Goal: Transaction & Acquisition: Download file/media

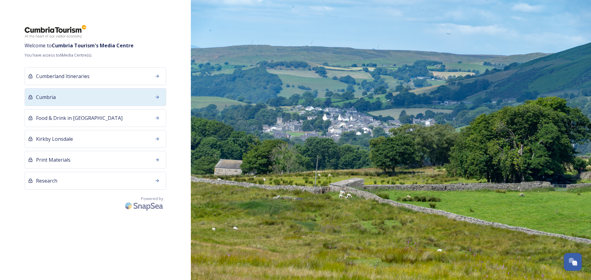
click at [120, 99] on div "Cumbria" at bounding box center [95, 97] width 141 height 18
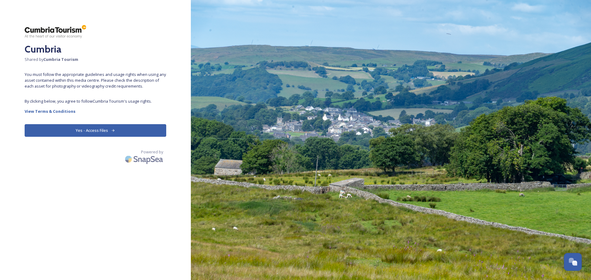
click at [146, 135] on button "Yes - Access Files" at bounding box center [95, 130] width 141 height 13
click at [147, 132] on button "Yes - Access Files" at bounding box center [95, 130] width 141 height 13
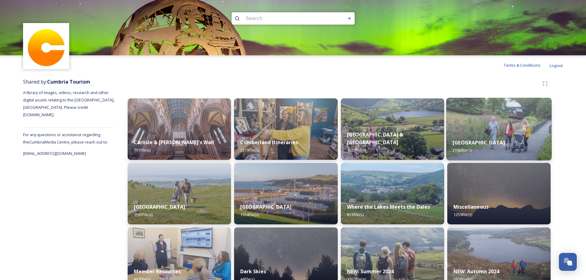
click at [468, 131] on img at bounding box center [499, 129] width 106 height 63
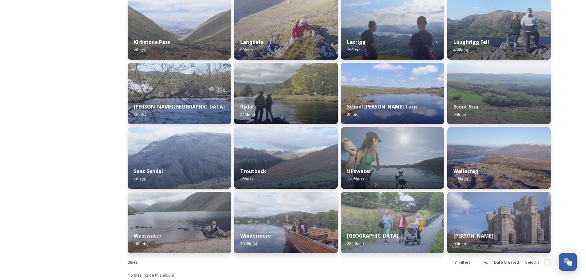
scroll to position [360, 0]
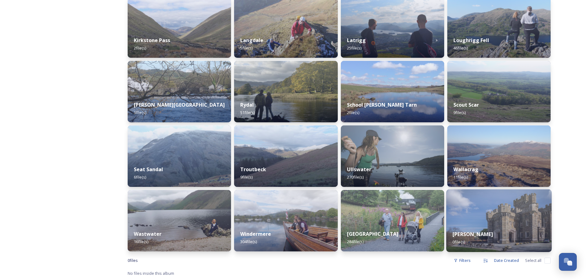
click at [456, 207] on img at bounding box center [499, 220] width 106 height 63
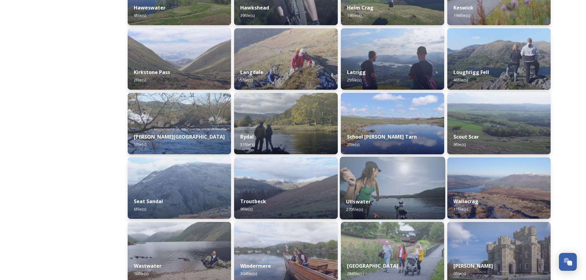
scroll to position [360, 0]
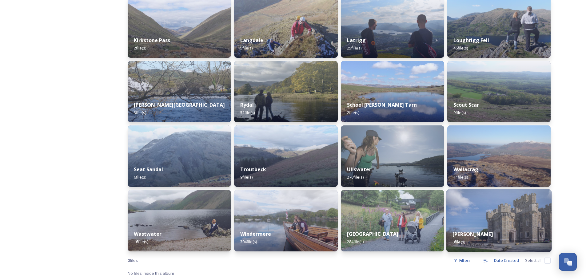
click at [469, 235] on strong "[PERSON_NAME]" at bounding box center [472, 234] width 41 height 7
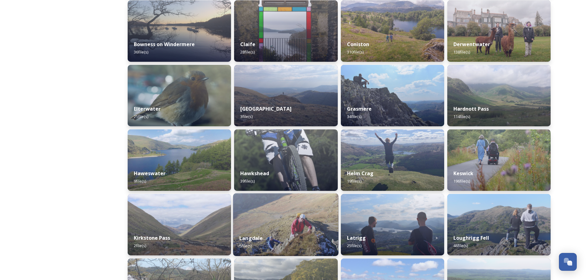
scroll to position [154, 0]
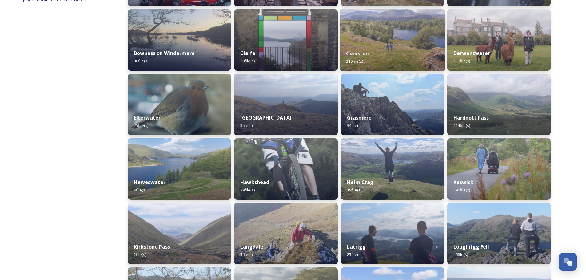
click at [373, 57] on div "Coniston 310 file(s)" at bounding box center [393, 57] width 106 height 28
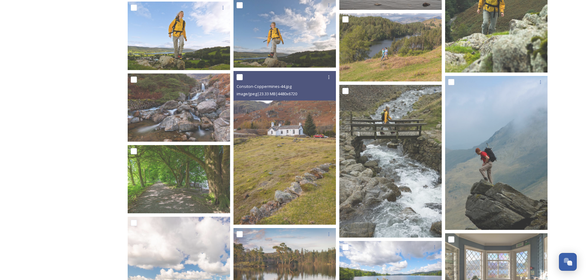
scroll to position [800, 0]
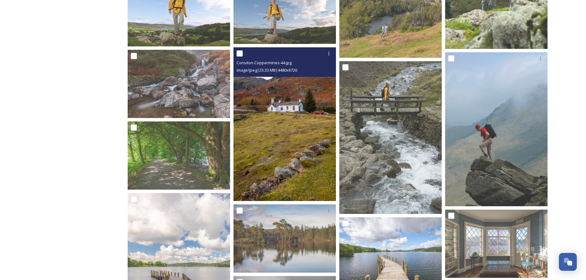
click at [305, 135] on img at bounding box center [284, 124] width 102 height 154
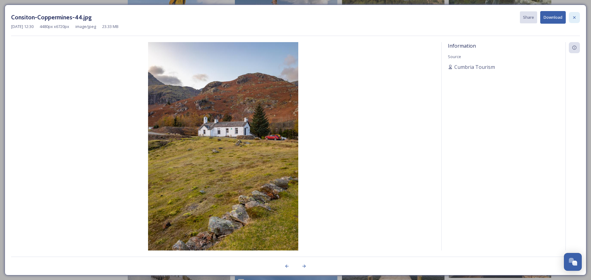
click at [576, 16] on icon at bounding box center [573, 17] width 5 height 5
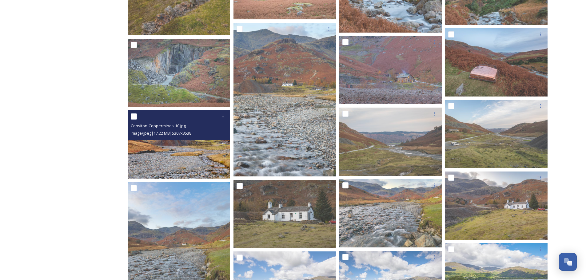
scroll to position [1569, 0]
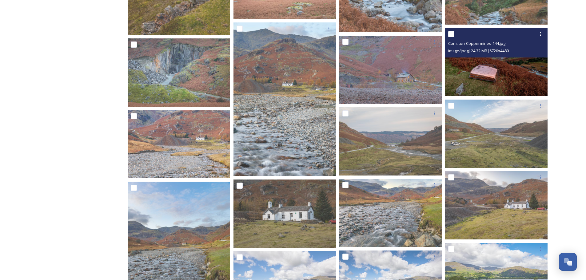
click at [484, 81] on img at bounding box center [496, 62] width 102 height 68
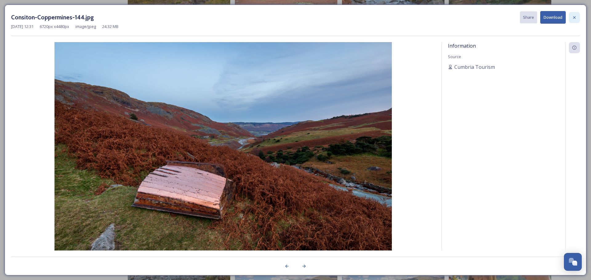
click at [571, 13] on div at bounding box center [573, 17] width 11 height 11
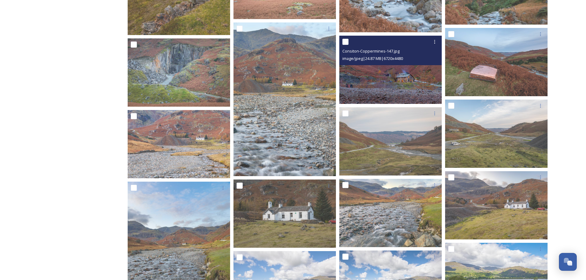
click at [406, 64] on div "Consiton-Coppermines-147.jpg image/jpeg | 24.87 MB | 6720 x 4480" at bounding box center [390, 51] width 102 height 30
click at [402, 68] on img at bounding box center [390, 70] width 102 height 68
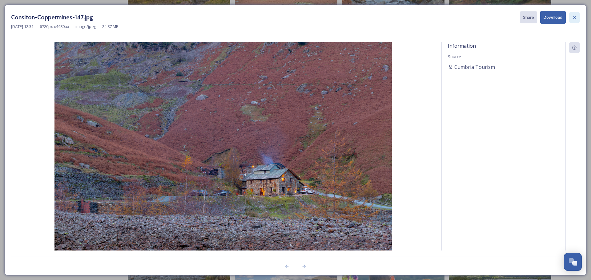
click at [569, 15] on div at bounding box center [573, 17] width 11 height 11
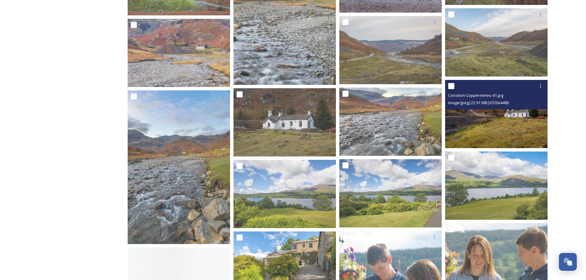
scroll to position [1661, 0]
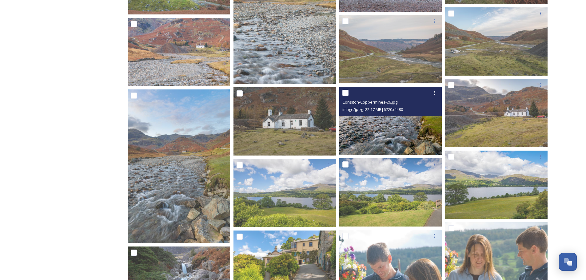
click at [420, 115] on div "Consiton-Coppermines-26.jpg image/jpeg | 22.17 MB | 6720 x 4480" at bounding box center [390, 102] width 102 height 30
click at [412, 122] on img at bounding box center [390, 121] width 102 height 68
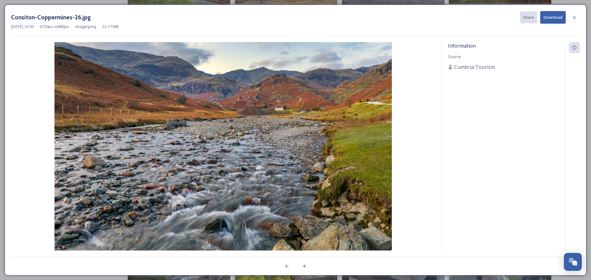
click at [548, 18] on button "Download" at bounding box center [553, 17] width 26 height 13
click at [575, 22] on div at bounding box center [573, 17] width 11 height 11
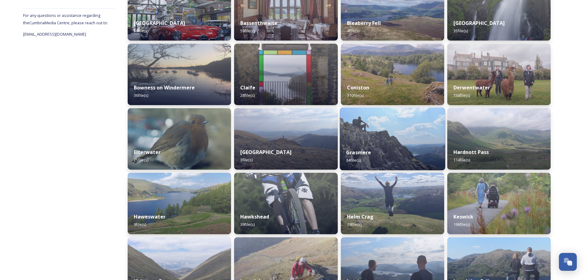
scroll to position [123, 0]
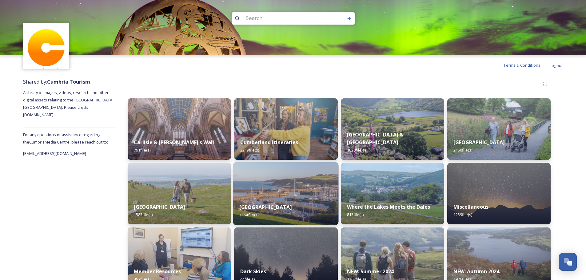
click at [316, 183] on img at bounding box center [286, 193] width 106 height 63
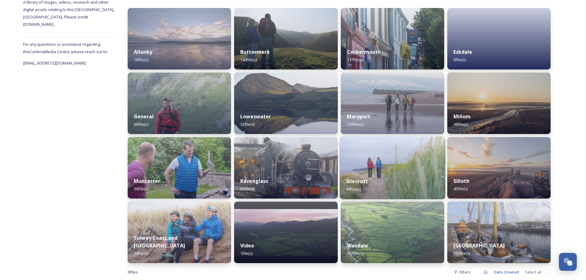
scroll to position [92, 0]
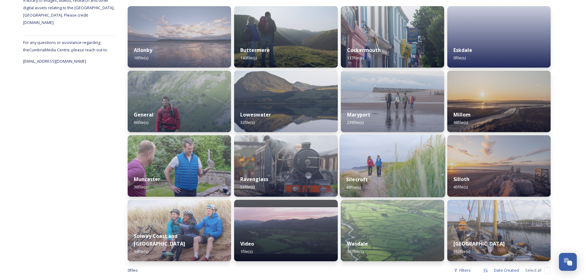
click at [406, 172] on div "Silecroft 48 file(s)" at bounding box center [393, 183] width 106 height 28
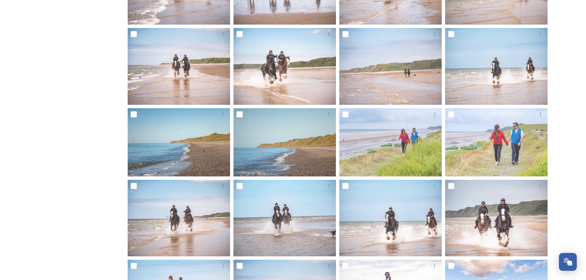
scroll to position [215, 0]
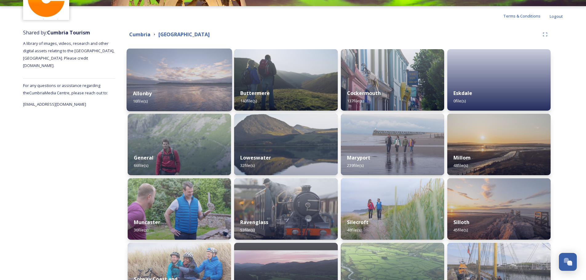
scroll to position [62, 0]
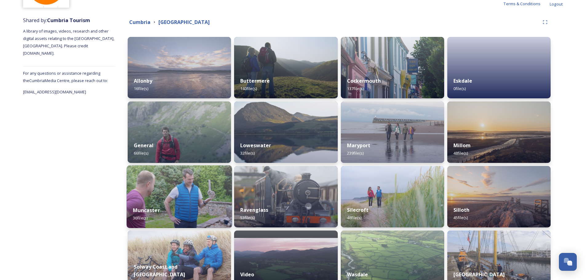
click at [209, 174] on img at bounding box center [180, 196] width 106 height 63
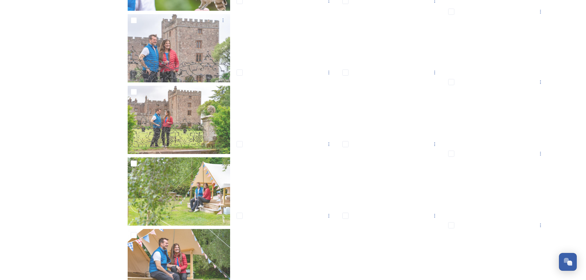
scroll to position [324, 0]
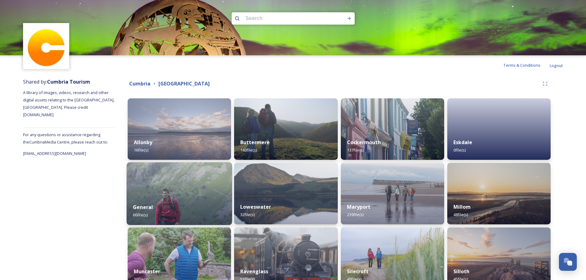
click at [205, 185] on img at bounding box center [180, 193] width 106 height 63
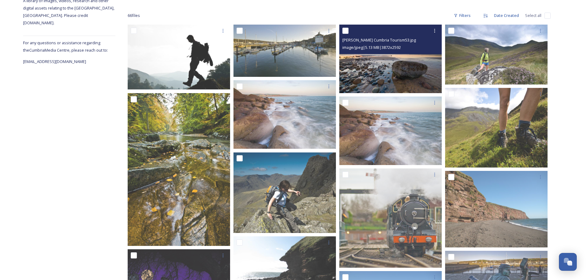
scroll to position [92, 0]
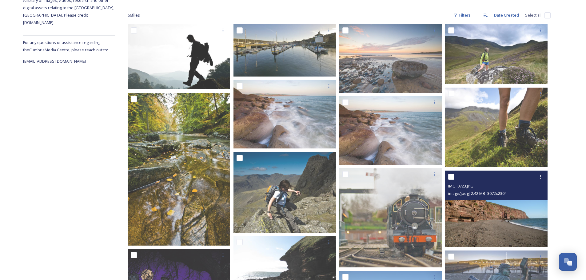
click at [504, 211] on img at bounding box center [496, 209] width 102 height 77
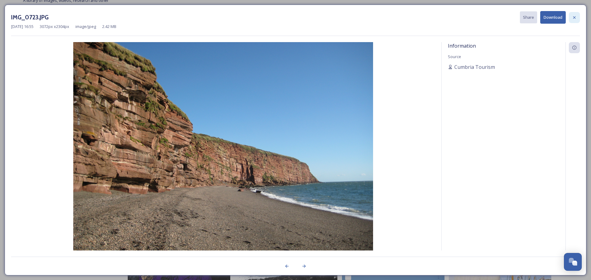
click at [579, 17] on div at bounding box center [573, 17] width 11 height 11
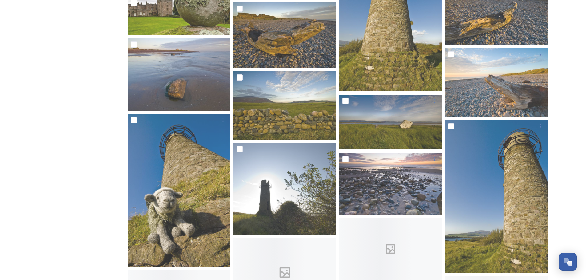
scroll to position [707, 0]
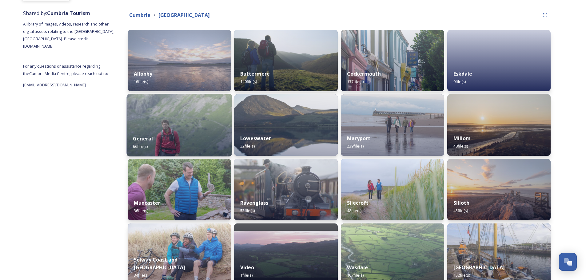
scroll to position [92, 0]
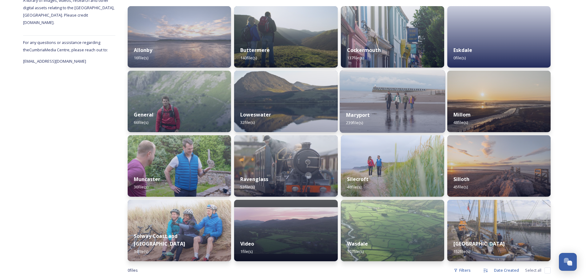
click at [375, 117] on div "Maryport 239 file(s)" at bounding box center [393, 119] width 106 height 28
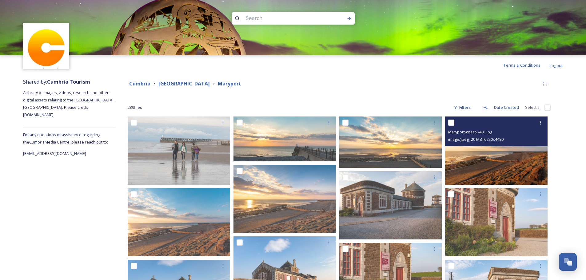
click at [481, 148] on img at bounding box center [496, 151] width 102 height 68
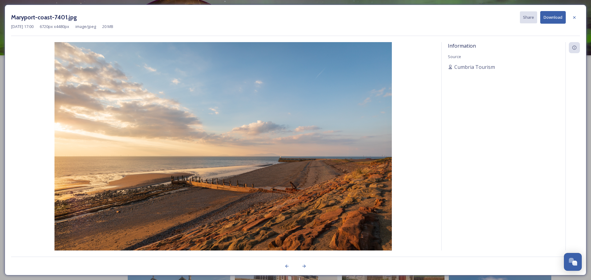
click at [552, 23] on button "Download" at bounding box center [553, 17] width 26 height 13
click at [553, 19] on button "Download" at bounding box center [553, 17] width 26 height 13
click at [573, 15] on icon at bounding box center [573, 17] width 5 height 5
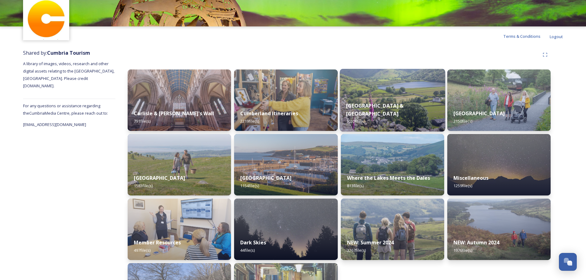
scroll to position [31, 0]
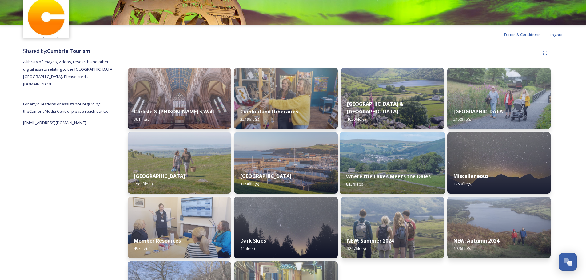
click at [416, 160] on img at bounding box center [393, 163] width 106 height 63
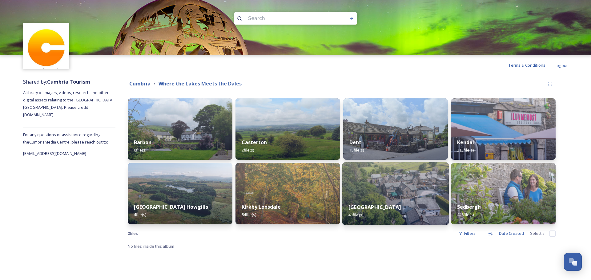
click at [425, 184] on img at bounding box center [395, 193] width 107 height 63
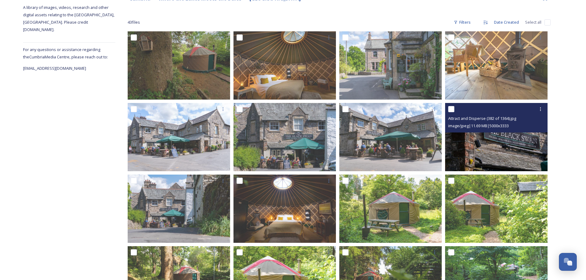
scroll to position [50, 0]
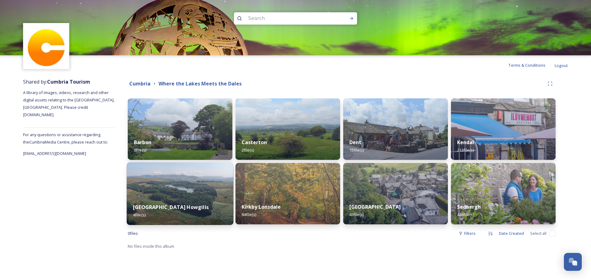
click at [213, 177] on img at bounding box center [180, 193] width 107 height 63
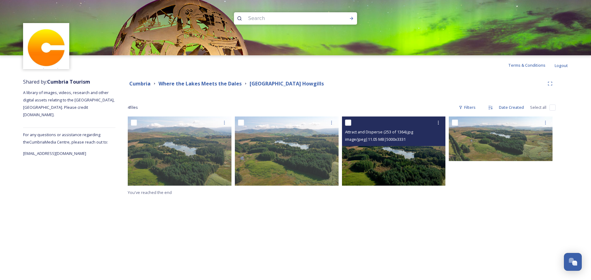
click at [412, 158] on img at bounding box center [394, 151] width 104 height 69
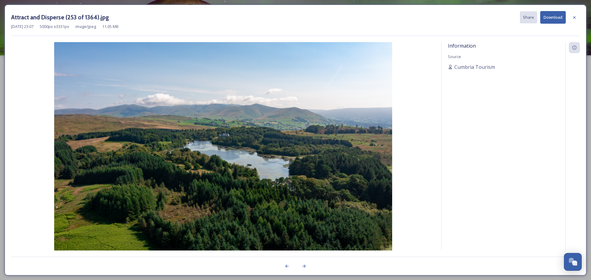
click at [555, 20] on button "Download" at bounding box center [553, 17] width 26 height 13
click at [573, 16] on icon at bounding box center [573, 17] width 5 height 5
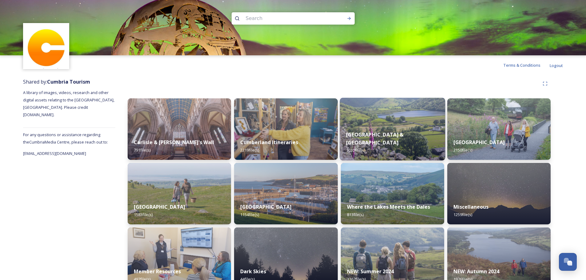
click at [380, 131] on img at bounding box center [393, 129] width 106 height 63
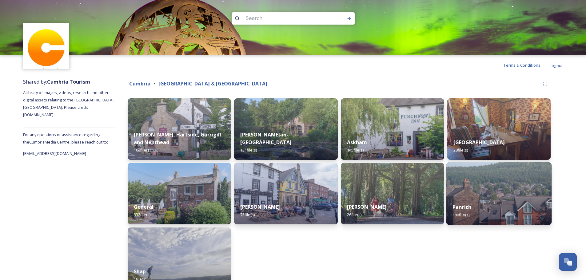
click at [510, 193] on img at bounding box center [499, 193] width 106 height 63
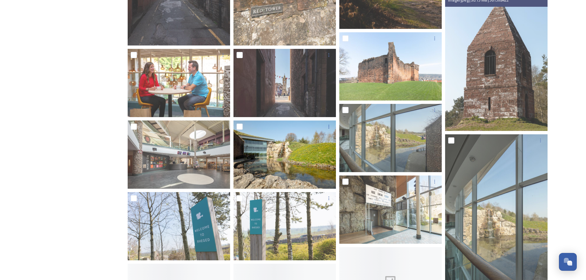
scroll to position [646, 0]
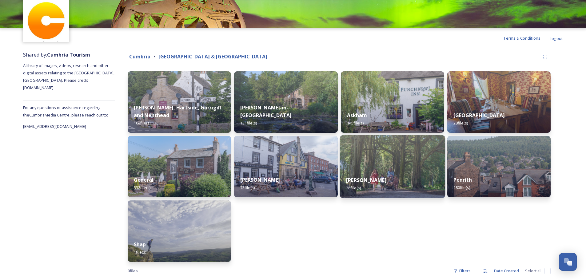
scroll to position [31, 0]
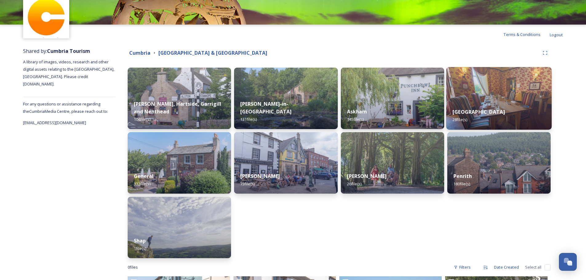
click at [494, 102] on img at bounding box center [499, 98] width 106 height 63
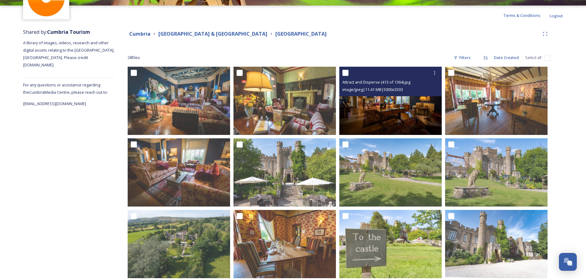
scroll to position [62, 0]
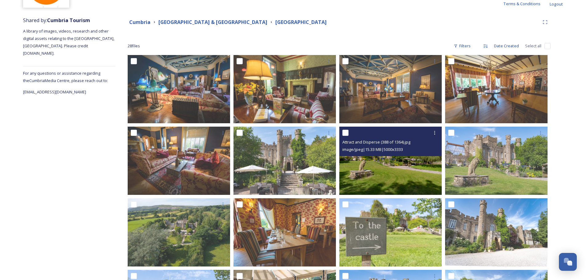
click at [409, 163] on img at bounding box center [390, 161] width 102 height 68
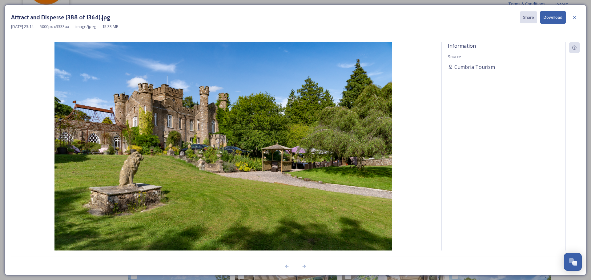
click at [555, 19] on button "Download" at bounding box center [553, 17] width 26 height 13
click at [572, 18] on icon at bounding box center [573, 17] width 5 height 5
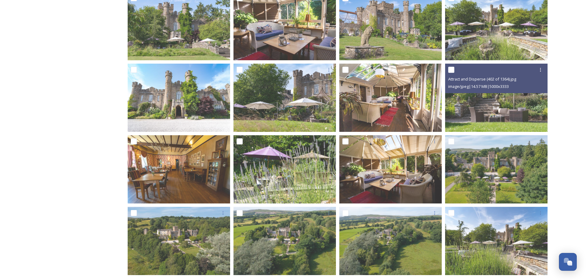
scroll to position [348, 0]
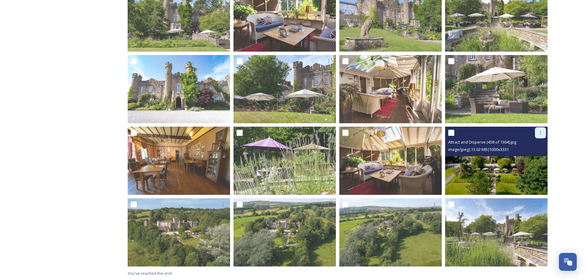
click at [538, 130] on div at bounding box center [540, 132] width 11 height 11
click at [528, 156] on span "Download" at bounding box center [533, 158] width 19 height 6
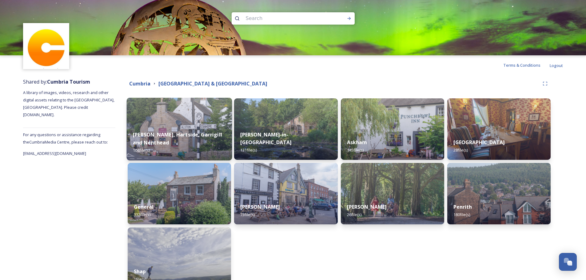
click at [202, 107] on img at bounding box center [180, 129] width 106 height 63
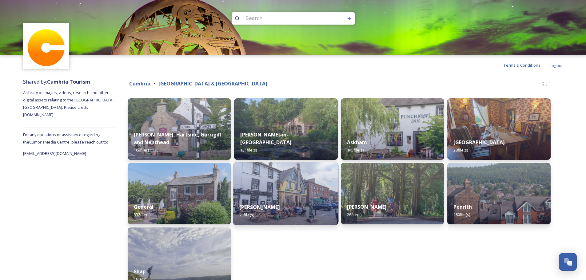
click at [274, 191] on img at bounding box center [286, 193] width 106 height 63
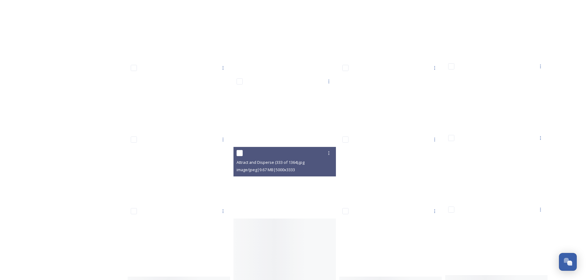
scroll to position [646, 0]
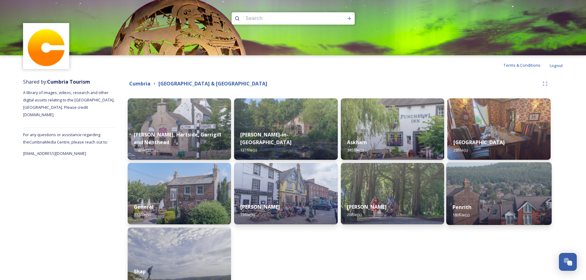
click at [469, 181] on img at bounding box center [499, 193] width 106 height 63
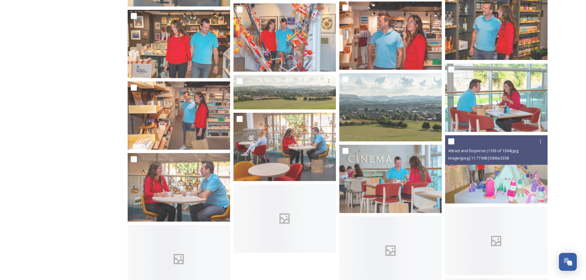
scroll to position [3199, 0]
